Goal: Task Accomplishment & Management: Manage account settings

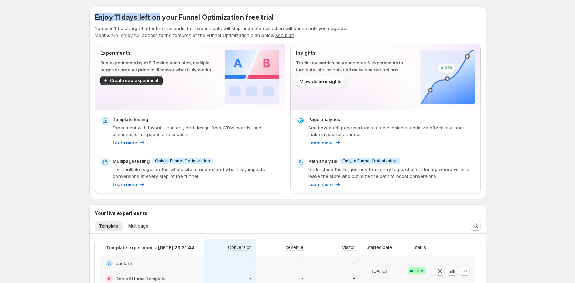
drag, startPoint x: 96, startPoint y: 19, endPoint x: 159, endPoint y: 16, distance: 62.4
click at [159, 16] on span "Enjoy 11 days left on your Funnel Optimization free trial" at bounding box center [184, 17] width 179 height 8
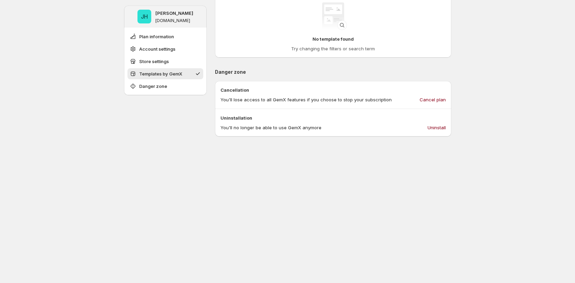
scroll to position [301, 0]
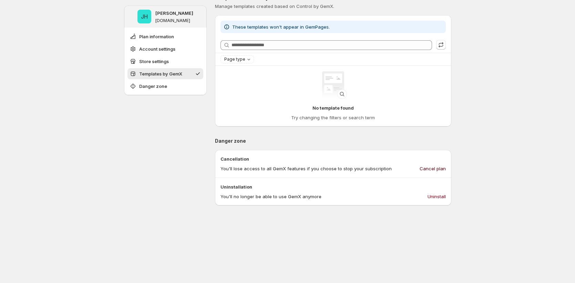
click at [433, 172] on span "Cancel plan" at bounding box center [433, 168] width 26 height 7
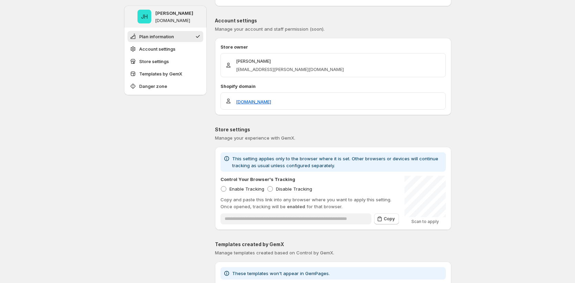
scroll to position [0, 0]
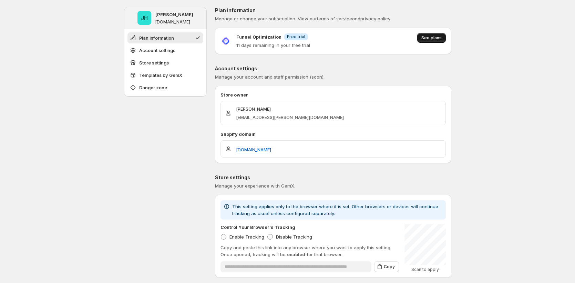
click at [427, 42] on button "See plans" at bounding box center [431, 38] width 29 height 10
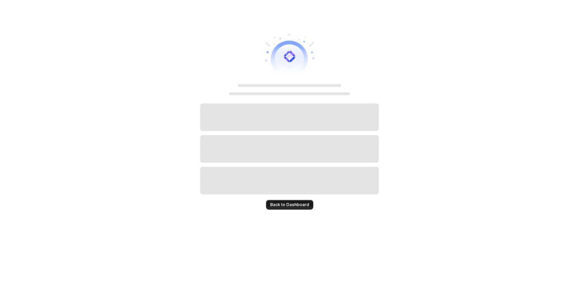
click at [298, 204] on span "Back to Dashboard" at bounding box center [289, 205] width 39 height 6
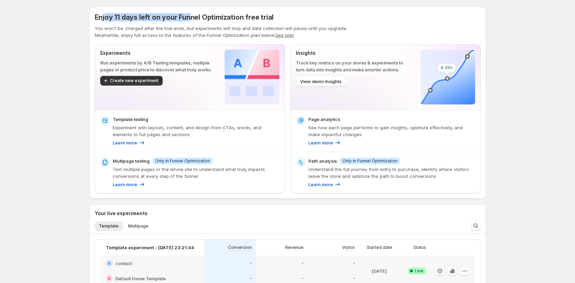
drag, startPoint x: 109, startPoint y: 19, endPoint x: 209, endPoint y: 24, distance: 100.0
click at [208, 23] on div "Enjoy 11 days left on your Funnel Optimization free trial You won't be charged …" at bounding box center [288, 25] width 386 height 26
